Goal: Navigation & Orientation: Find specific page/section

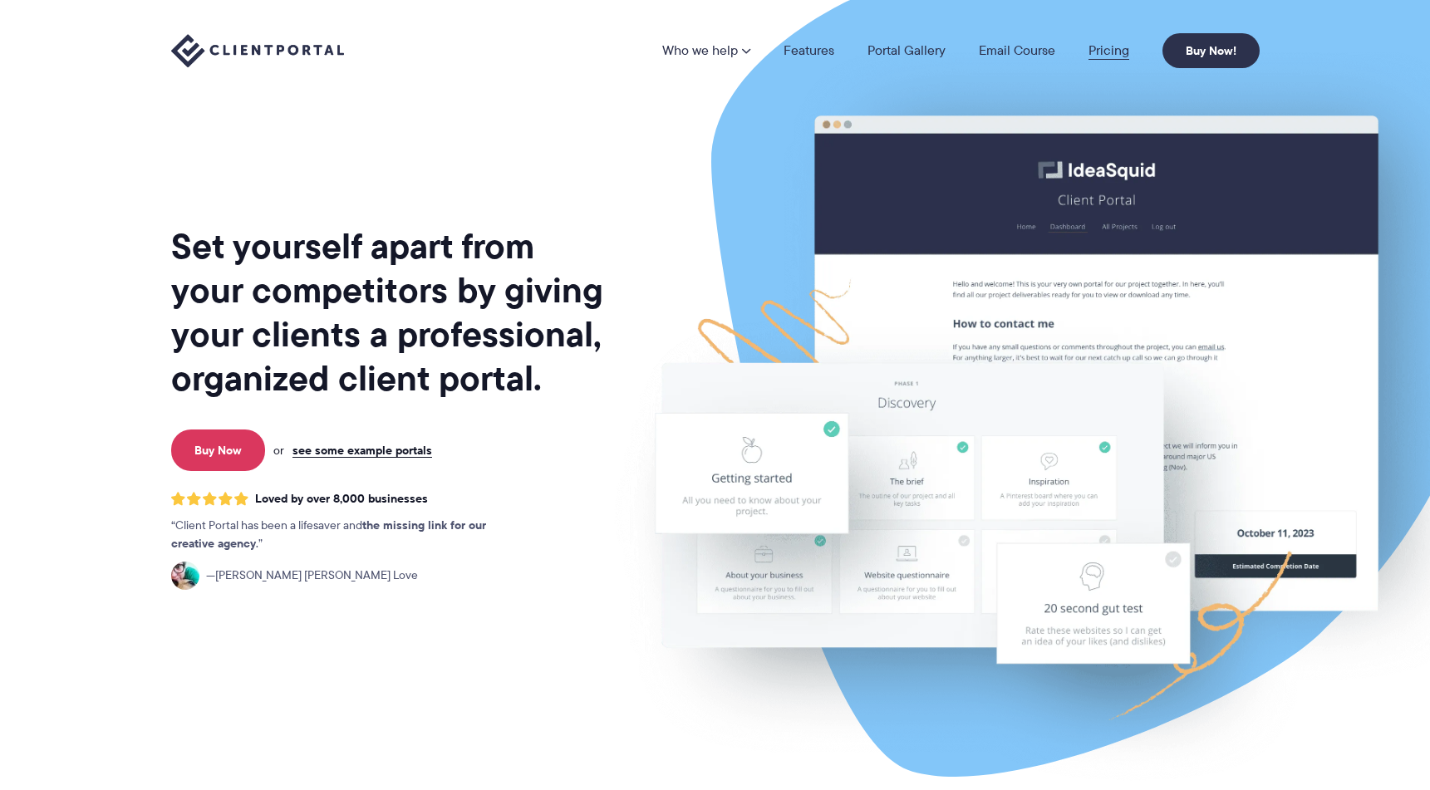
click at [1124, 52] on link "Pricing" at bounding box center [1108, 50] width 41 height 13
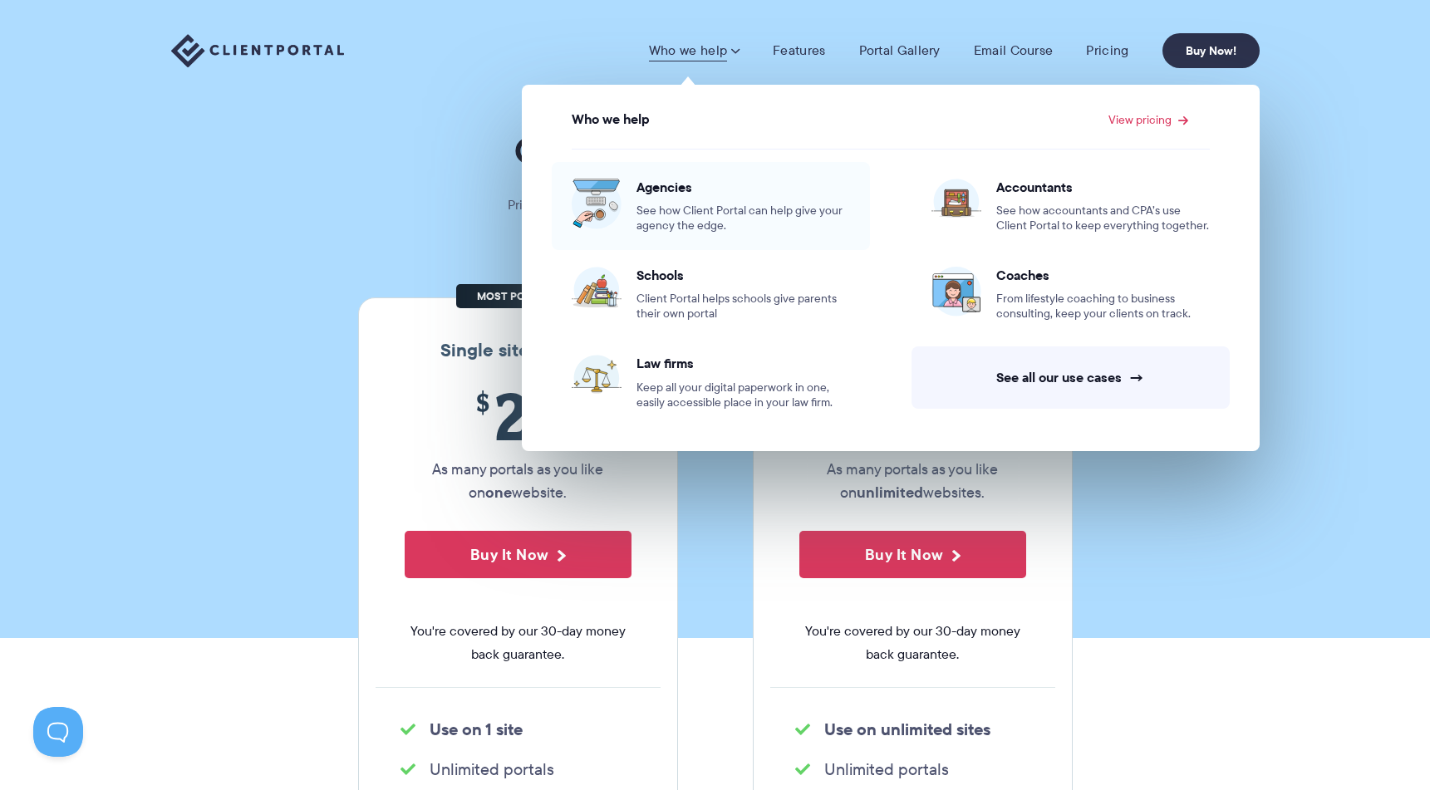
click at [690, 200] on div "Agencies See how Client Portal can help give your agency the edge." at bounding box center [742, 206] width 213 height 55
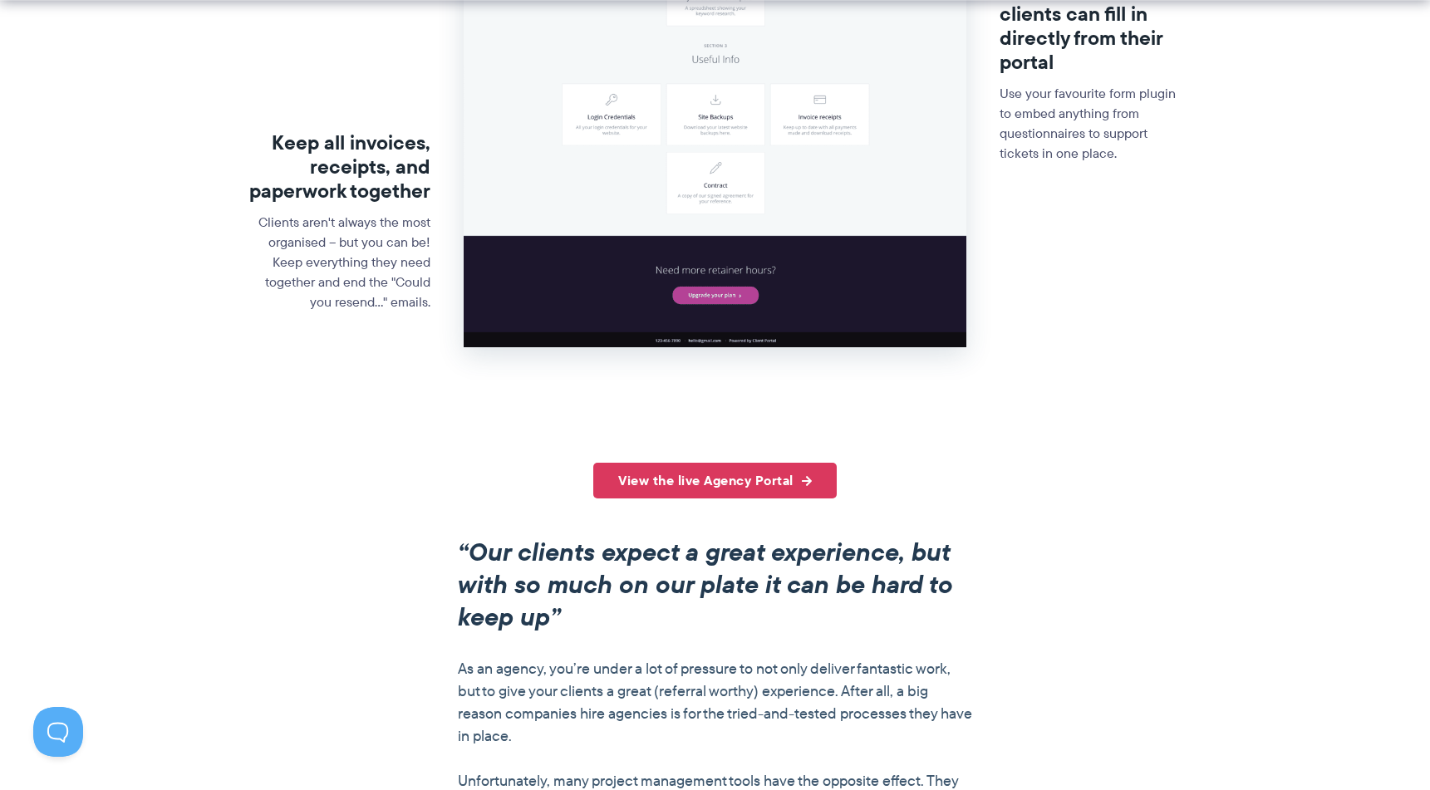
scroll to position [886, 0]
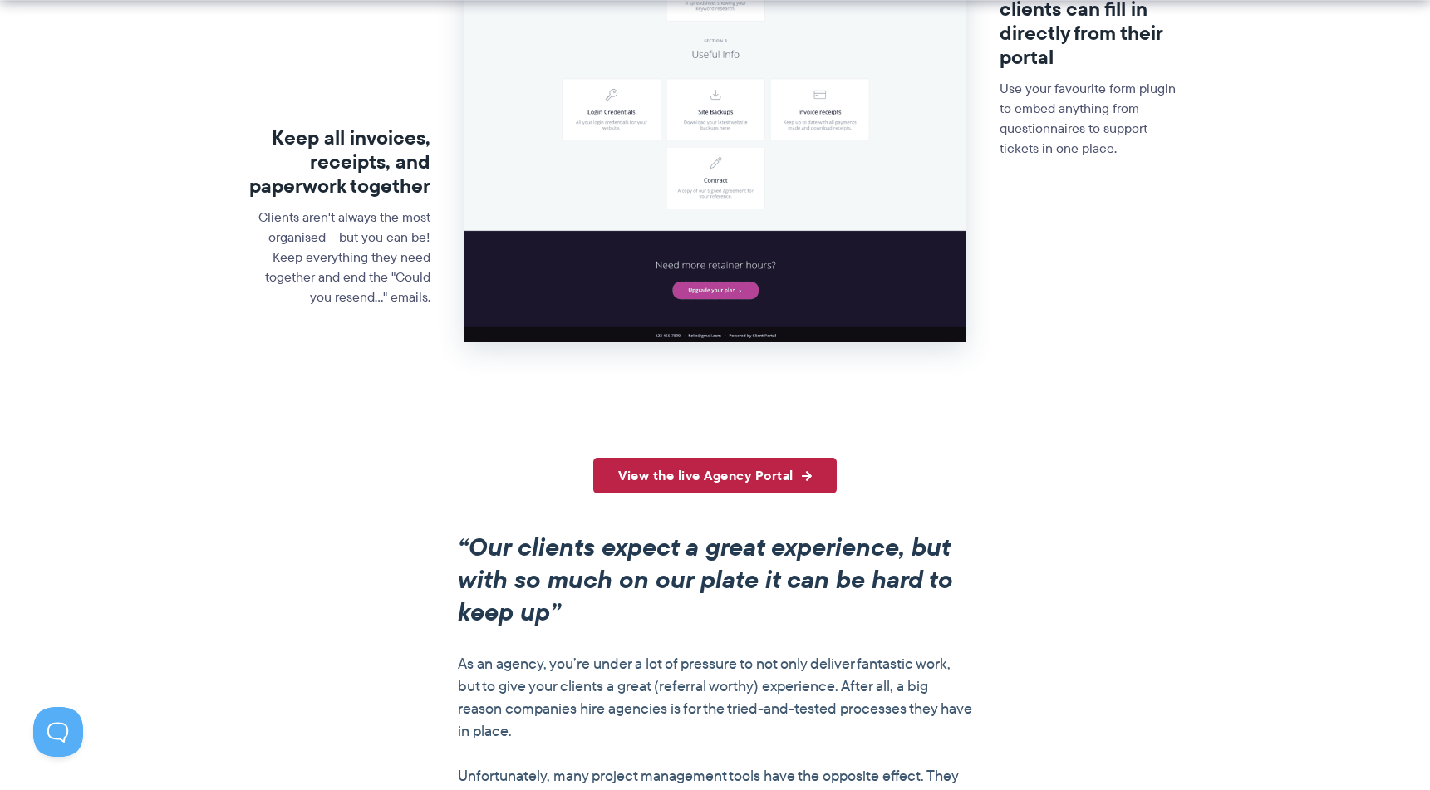
click at [725, 480] on link "View the live Agency Portal" at bounding box center [714, 476] width 243 height 36
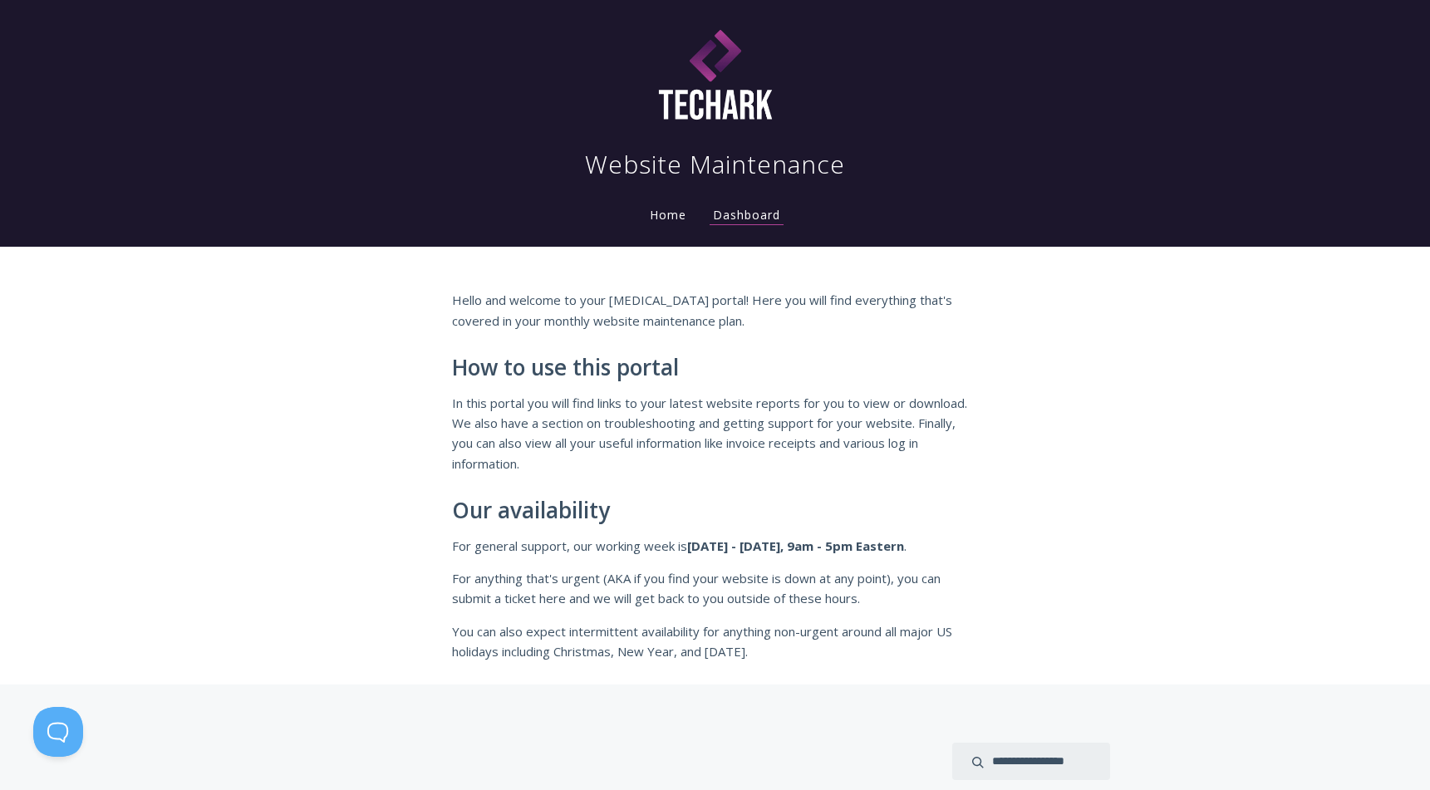
click at [657, 213] on link "Home" at bounding box center [667, 215] width 43 height 16
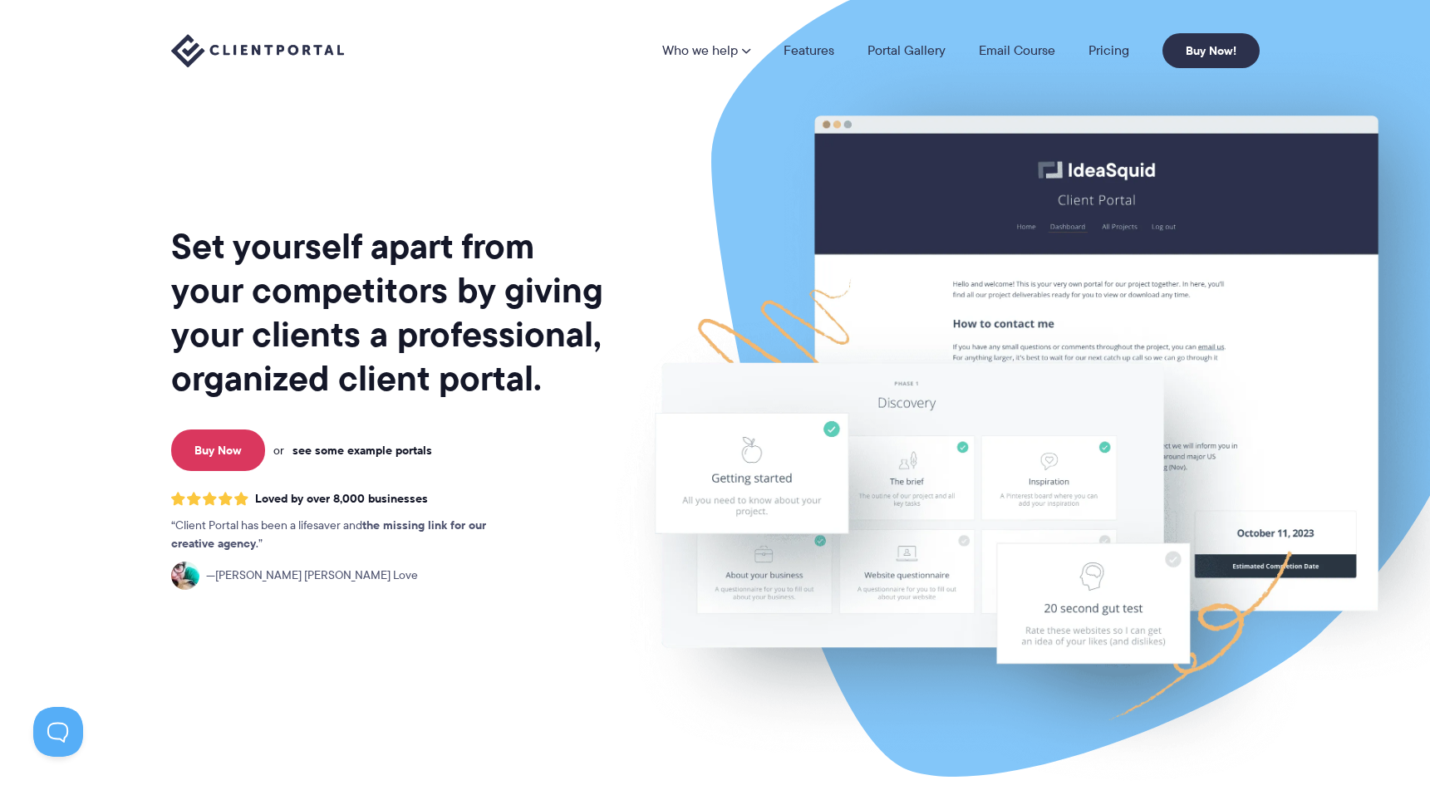
click at [381, 454] on link "see some example portals" at bounding box center [362, 450] width 140 height 15
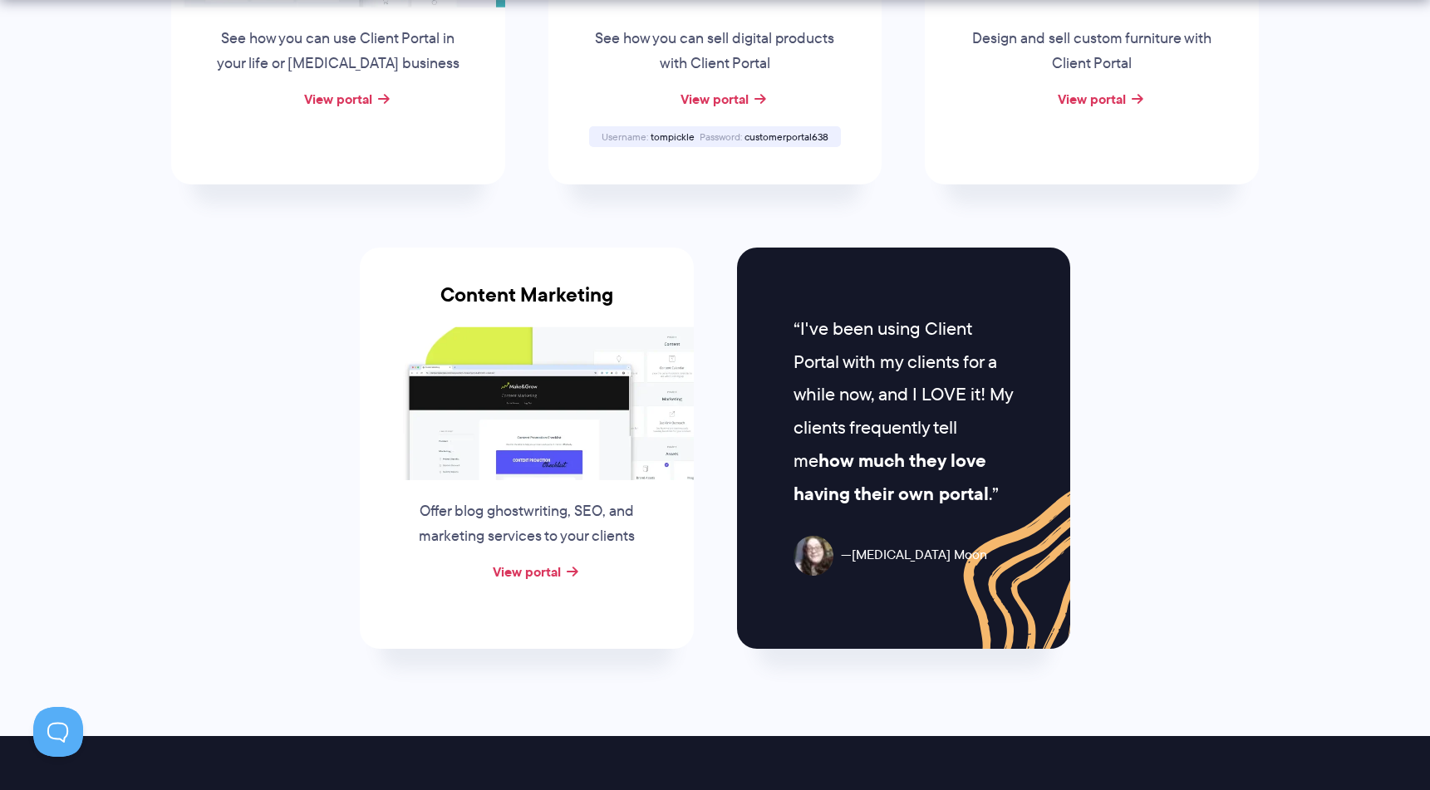
scroll to position [1562, 0]
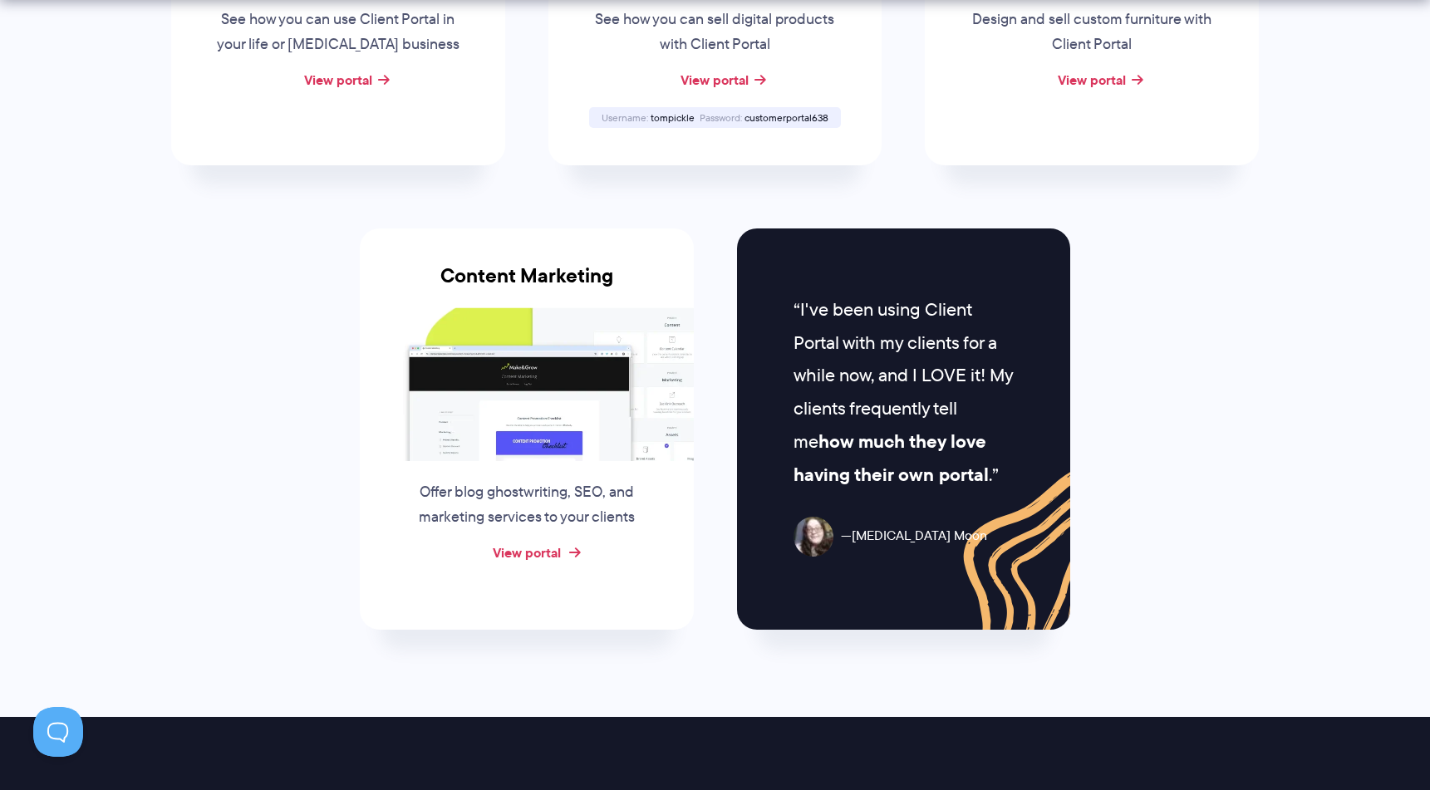
click at [531, 543] on link "View portal" at bounding box center [527, 552] width 68 height 20
